Goal: Task Accomplishment & Management: Manage account settings

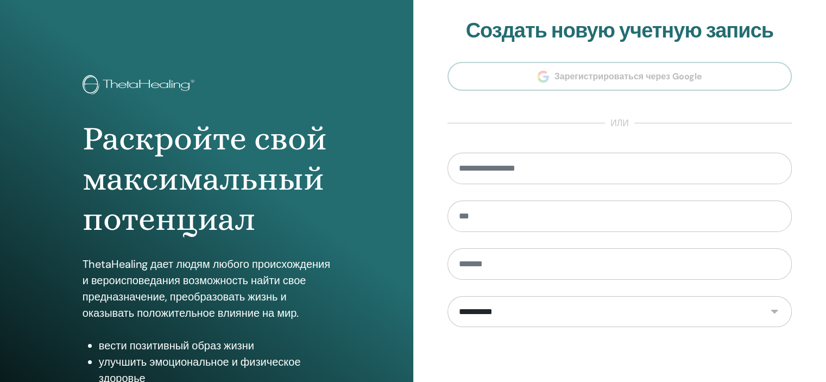
scroll to position [139, 0]
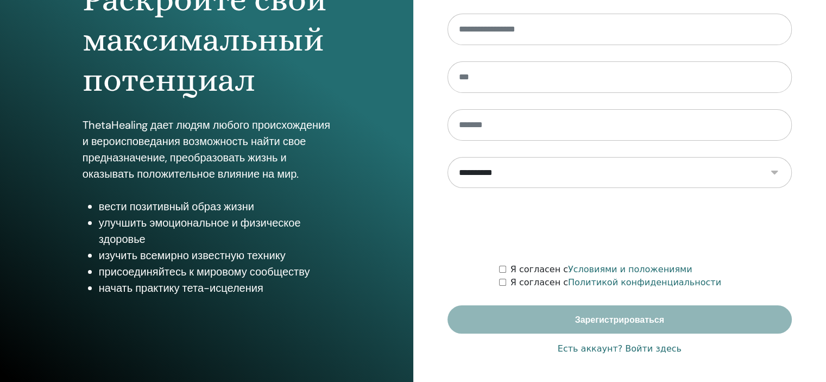
click at [634, 350] on font "Есть аккаунт? Войти здесь" at bounding box center [620, 348] width 124 height 10
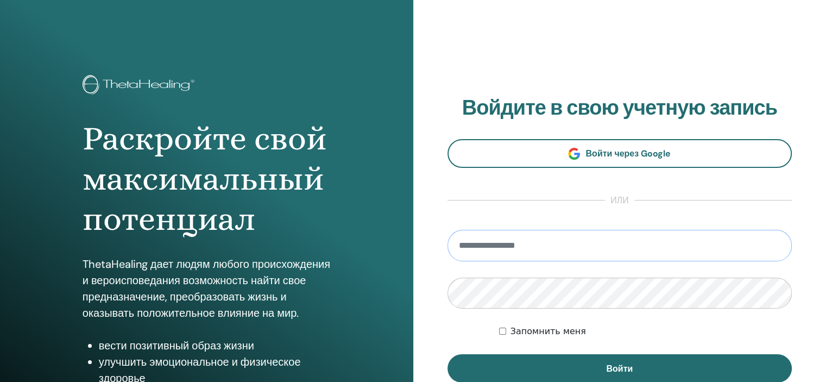
click at [536, 250] on input "email" at bounding box center [620, 246] width 345 height 32
type input "**********"
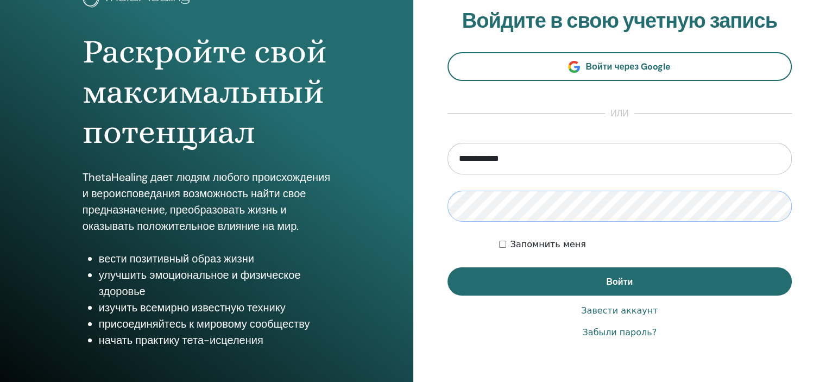
scroll to position [99, 0]
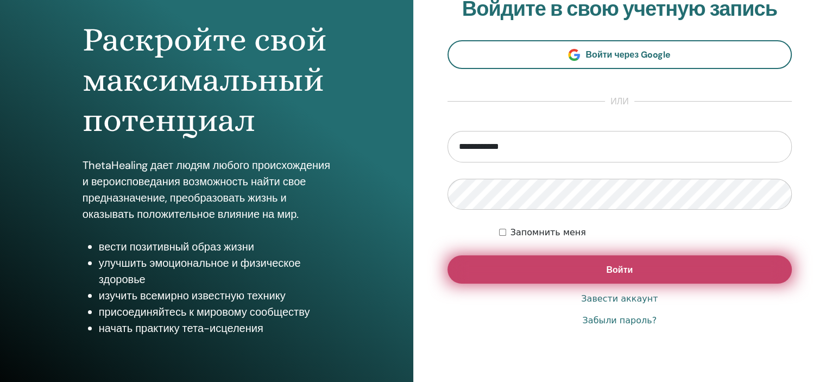
click at [649, 265] on button "Войти" at bounding box center [620, 269] width 345 height 28
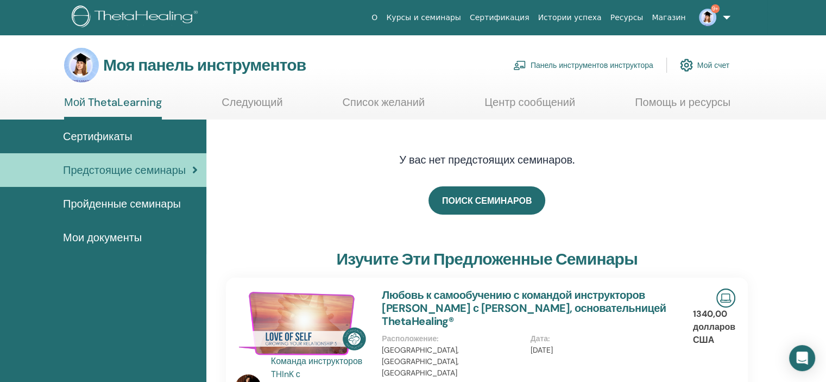
click at [566, 58] on link "Панель инструментов инструктора" at bounding box center [583, 65] width 140 height 24
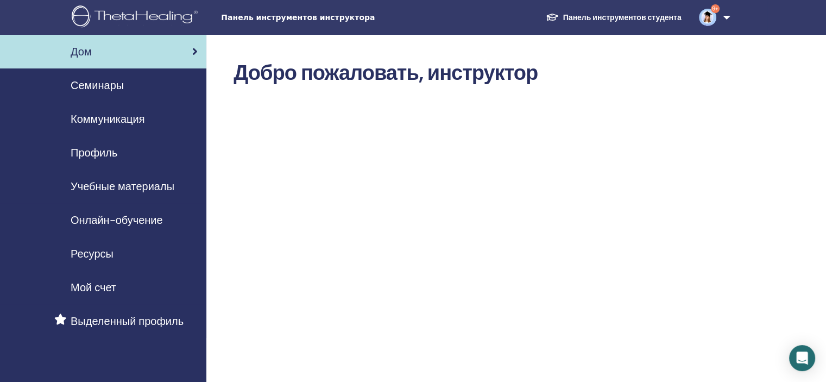
click at [102, 88] on font "Семинары" at bounding box center [97, 85] width 53 height 14
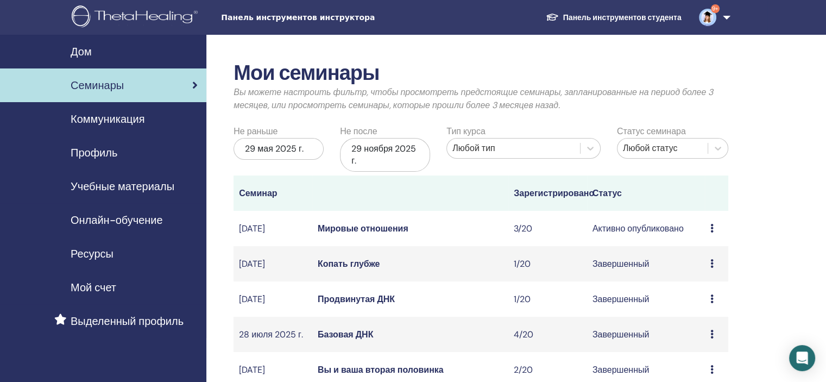
click at [372, 231] on font "Мировые отношения" at bounding box center [363, 228] width 91 height 11
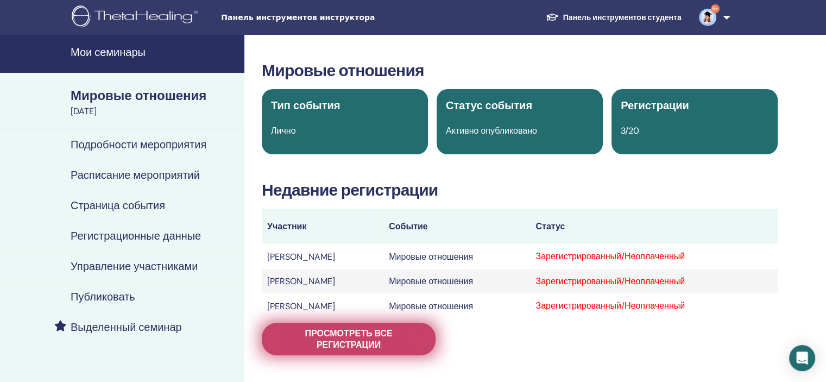
click at [370, 340] on font "Просмотреть все регистрации" at bounding box center [348, 339] width 87 height 23
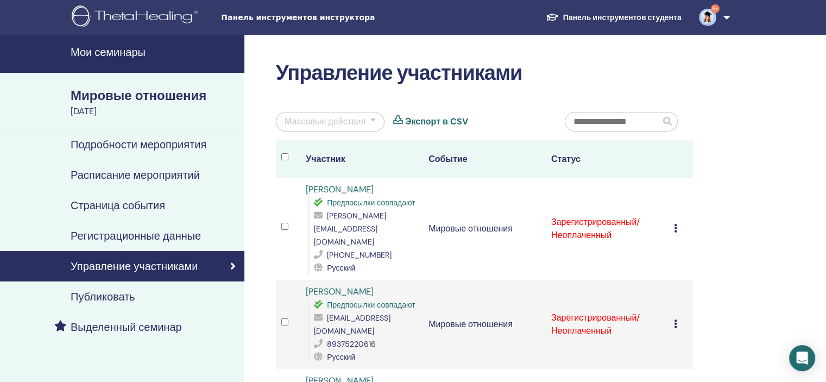
scroll to position [84, 0]
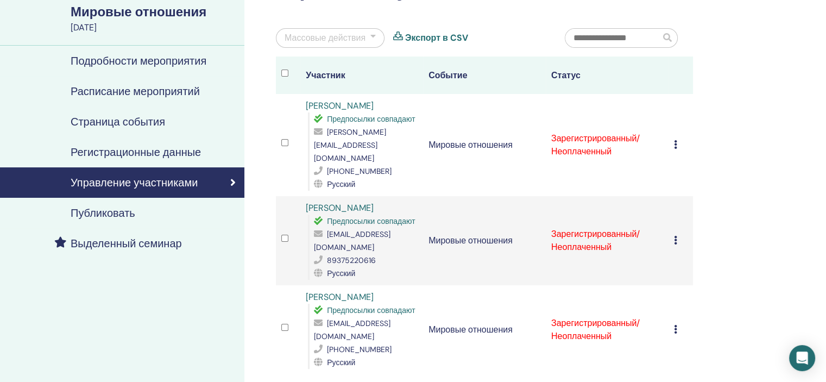
click at [676, 140] on icon at bounding box center [675, 144] width 3 height 9
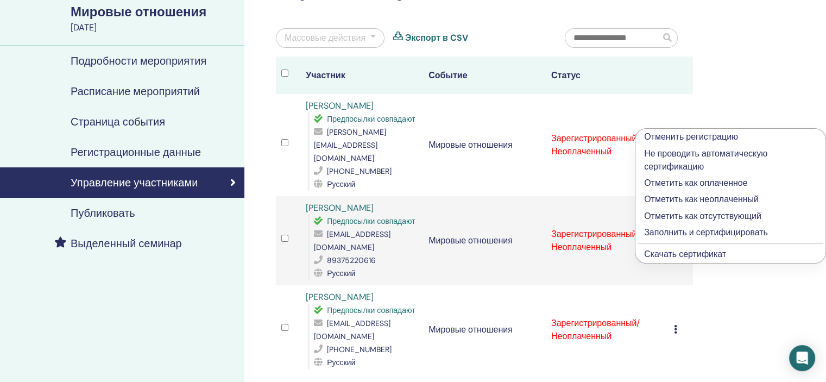
click at [684, 237] on font "Заполнить и сертифицировать" at bounding box center [706, 232] width 124 height 11
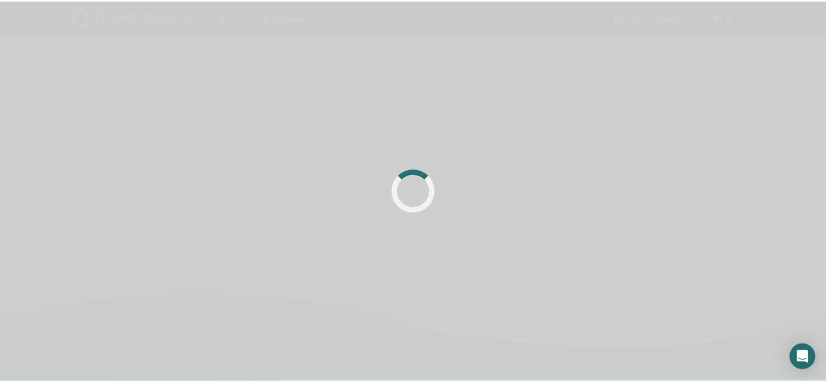
scroll to position [84, 0]
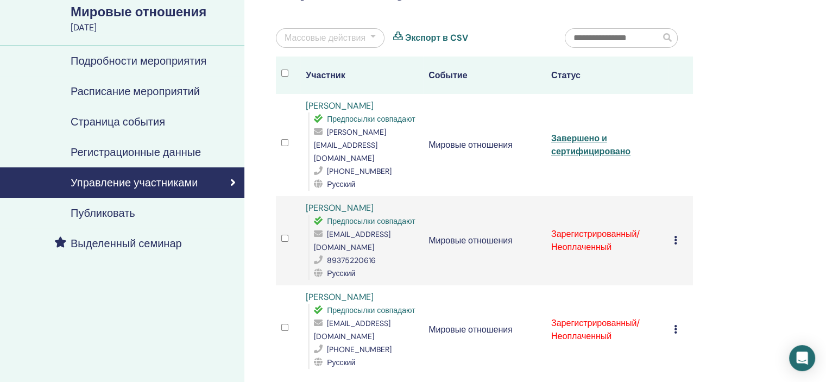
click at [671, 211] on td "Отменить регистрацию Не проводить автоматическую сертификацию Отметить как опла…" at bounding box center [681, 240] width 24 height 89
click at [674, 236] on icon at bounding box center [675, 240] width 3 height 9
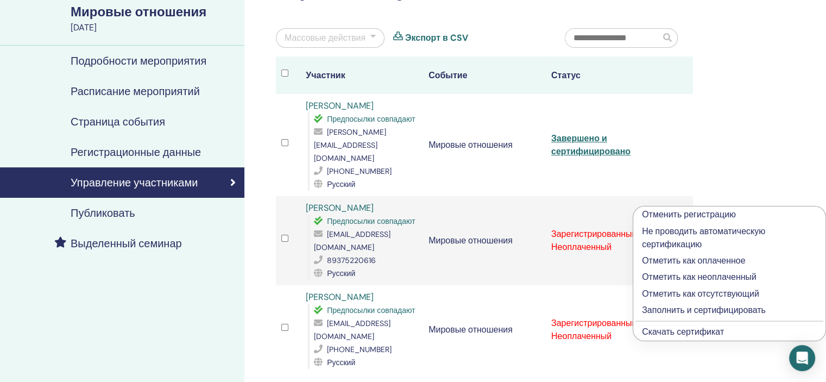
click at [669, 308] on font "Заполнить и сертифицировать" at bounding box center [704, 309] width 124 height 11
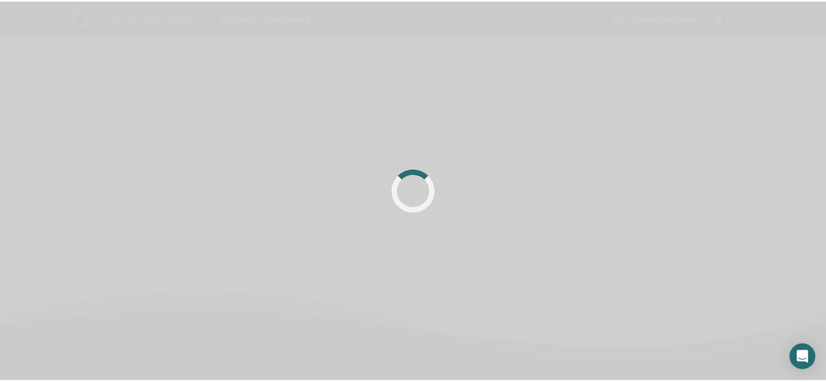
scroll to position [84, 0]
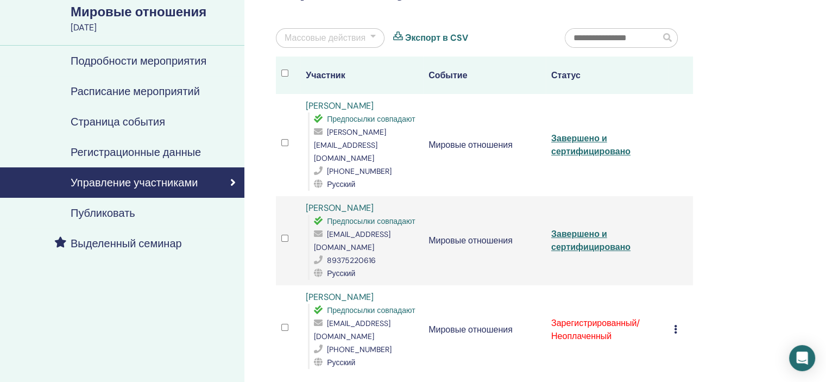
click at [673, 285] on td "Отменить регистрацию Не проводить автоматическую сертификацию Отметить как опла…" at bounding box center [681, 329] width 24 height 89
click at [676, 325] on icon at bounding box center [675, 329] width 3 height 9
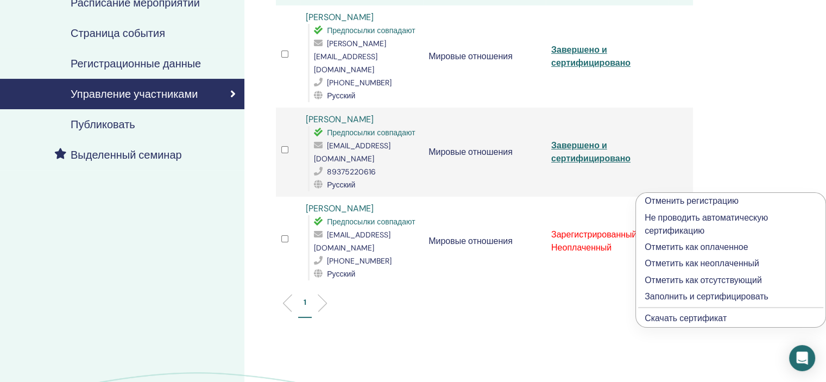
scroll to position [175, 0]
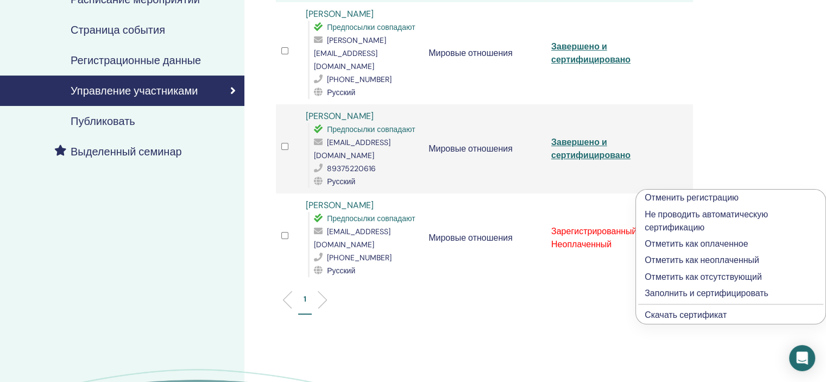
click at [684, 291] on font "Заполнить и сертифицировать" at bounding box center [707, 292] width 124 height 11
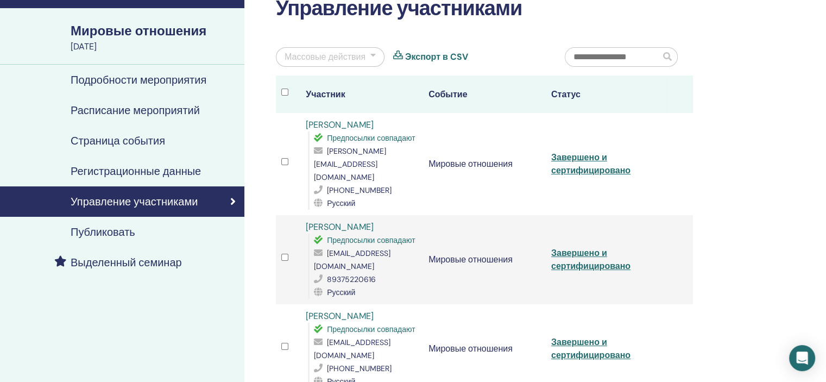
scroll to position [65, 0]
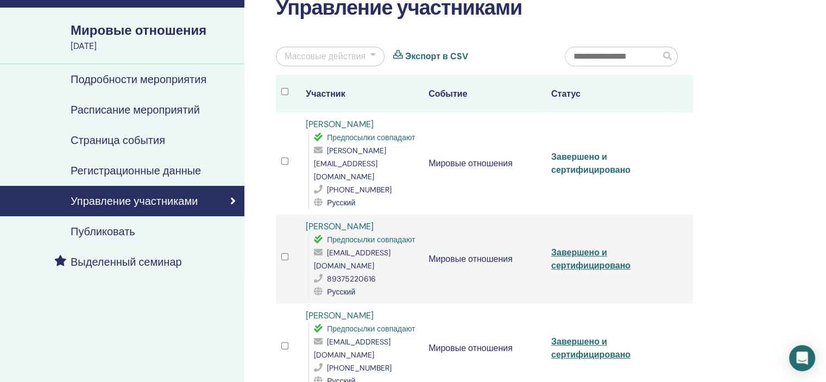
click at [582, 160] on font "Завершено и сертифицировано" at bounding box center [590, 163] width 79 height 24
click at [774, 35] on div "Управление участниками Массовые действия Экспорт в CSV Участник Событие Статус …" at bounding box center [519, 279] width 551 height 618
click at [596, 247] on font "Завершено и сертифицировано" at bounding box center [590, 259] width 79 height 24
click at [774, 76] on div "Управление участниками Массовые действия Экспорт в CSV Участник Событие Статус …" at bounding box center [519, 279] width 551 height 618
click at [587, 336] on font "Завершено и сертифицировано" at bounding box center [590, 348] width 79 height 24
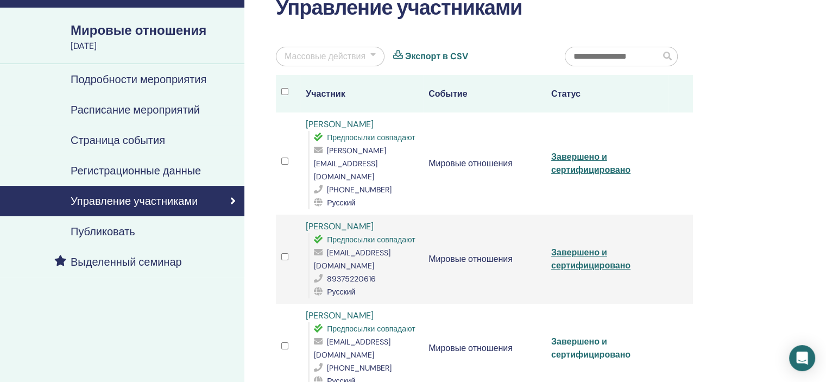
click at [574, 336] on font "Завершено и сертифицировано" at bounding box center [590, 348] width 79 height 24
